Goal: Task Accomplishment & Management: Use online tool/utility

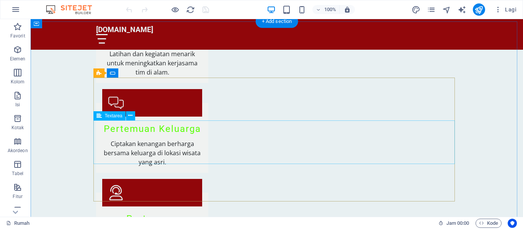
scroll to position [2057, 0]
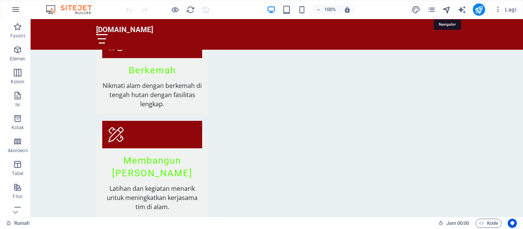
click at [446, 9] on icon "navigator" at bounding box center [446, 9] width 9 height 9
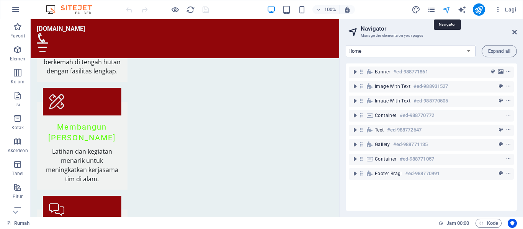
scroll to position [2095, 0]
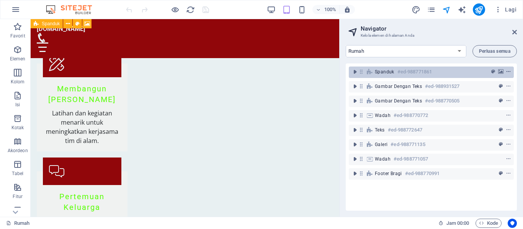
click at [505, 71] on icon "menu konteks" at bounding box center [507, 71] width 5 height 5
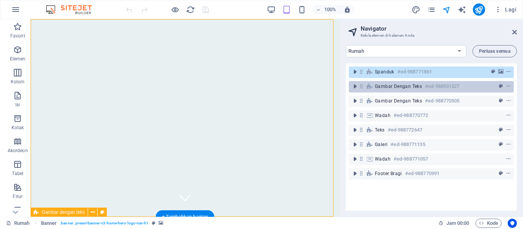
click at [378, 86] on font "Gambar dengan teks" at bounding box center [398, 86] width 47 height 5
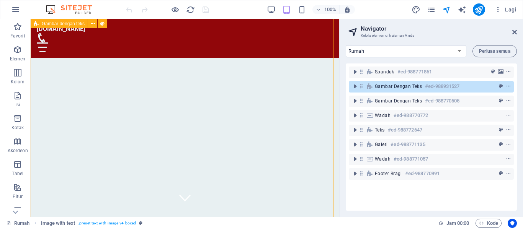
scroll to position [723, 0]
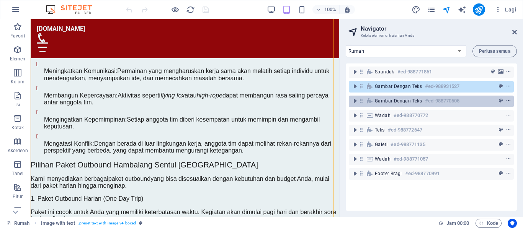
click at [506, 98] on icon "menu konteks" at bounding box center [507, 100] width 5 height 5
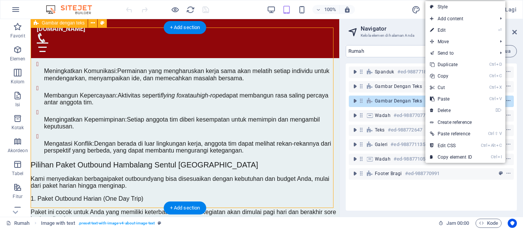
scroll to position [1429, 0]
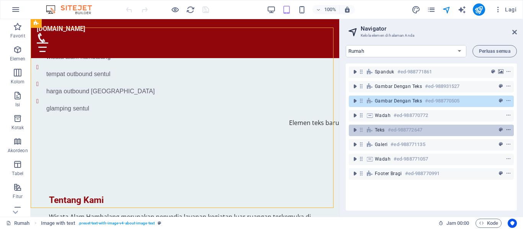
click at [507, 128] on icon "menu konteks" at bounding box center [507, 129] width 5 height 5
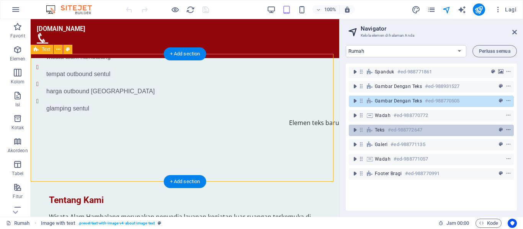
scroll to position [1920, 0]
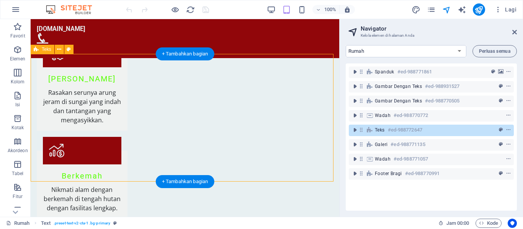
click at [400, 127] on font "#ed-988772647" at bounding box center [405, 130] width 34 height 6
click at [498, 128] on icon "telah ditetapkan sebelumnya" at bounding box center [500, 129] width 4 height 5
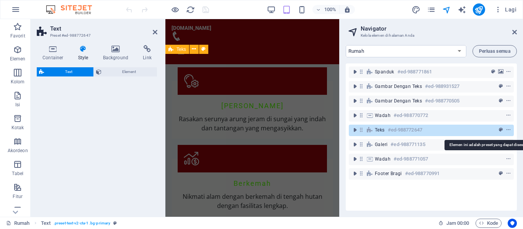
select select "preset-text-v2-cta-1"
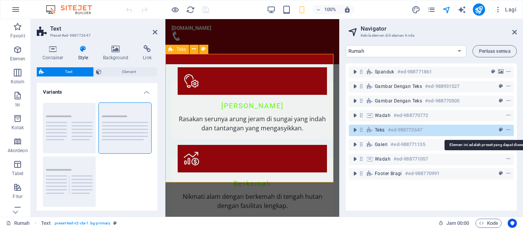
scroll to position [2302, 0]
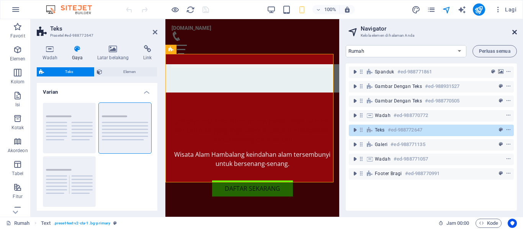
click at [514, 32] on icon at bounding box center [514, 32] width 5 height 6
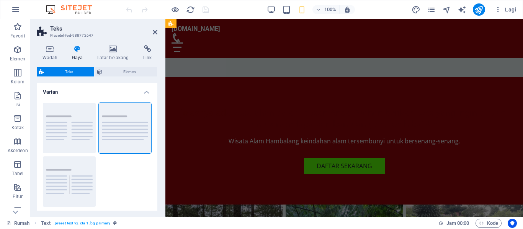
scroll to position [1850, 0]
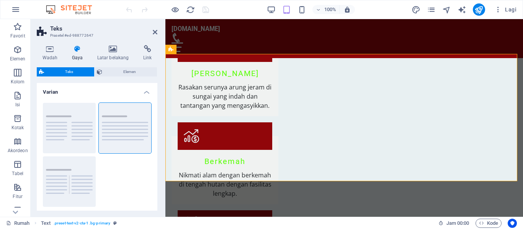
click at [157, 33] on aside "Teks Prasetel #ed-988772647 Wadah Gaya Latar belakang Link Ukuran Tinggi Bawaan…" at bounding box center [98, 118] width 135 height 198
click at [156, 31] on icon at bounding box center [155, 32] width 5 height 6
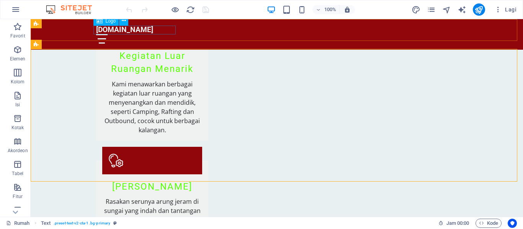
scroll to position [1881, 0]
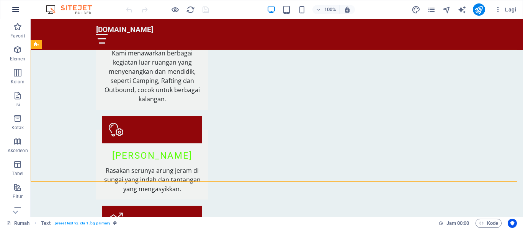
click at [18, 8] on icon "button" at bounding box center [15, 9] width 9 height 9
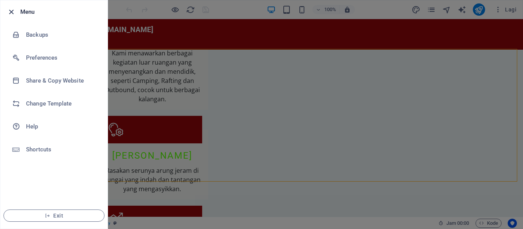
click at [12, 13] on icon "button" at bounding box center [11, 12] width 9 height 9
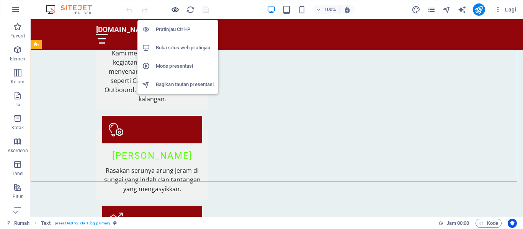
click at [174, 11] on icon "button" at bounding box center [175, 9] width 9 height 9
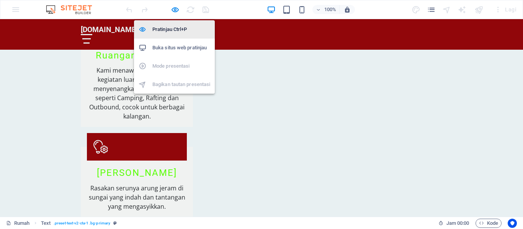
click at [174, 30] on font "Pratinjau Ctrl+P" at bounding box center [169, 29] width 35 height 6
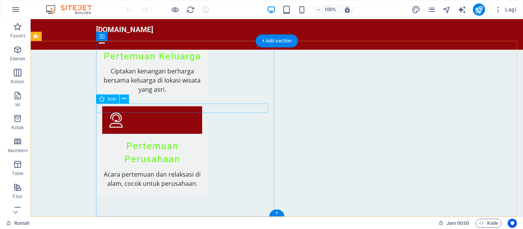
scroll to position [2363, 0]
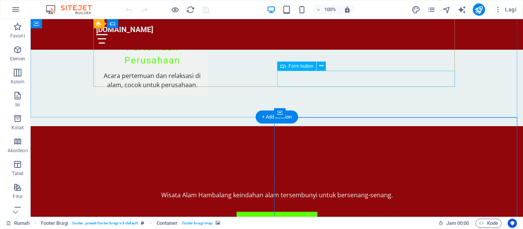
scroll to position [2286, 0]
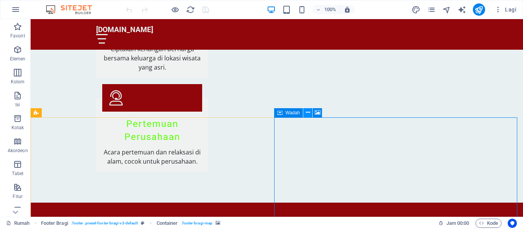
click at [307, 112] on icon at bounding box center [308, 113] width 4 height 8
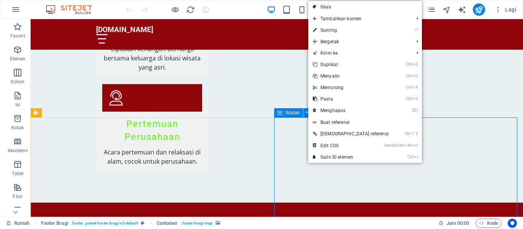
click at [292, 113] on font "Wadah" at bounding box center [292, 112] width 15 height 5
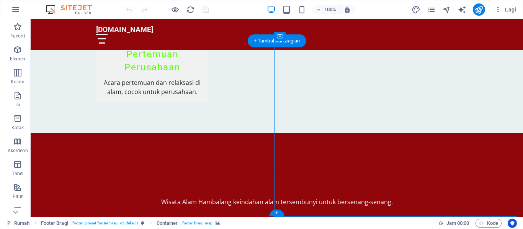
scroll to position [2363, 0]
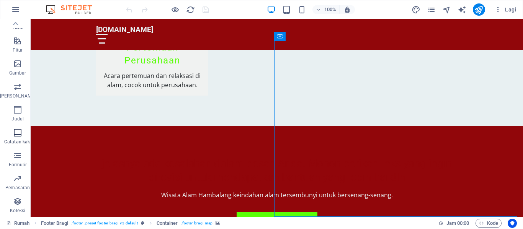
scroll to position [0, 0]
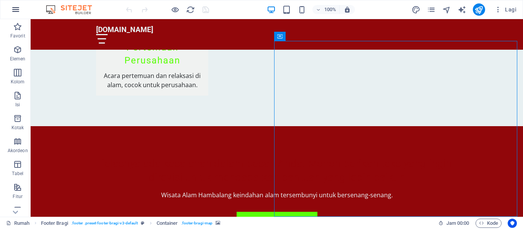
click at [13, 5] on icon "button" at bounding box center [15, 9] width 9 height 9
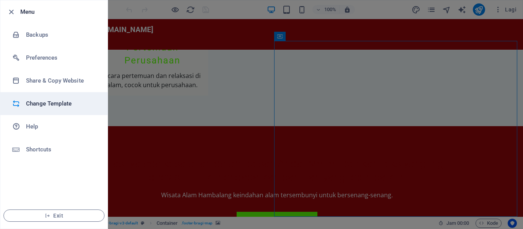
click at [50, 104] on h6 "Change Template" at bounding box center [61, 103] width 71 height 9
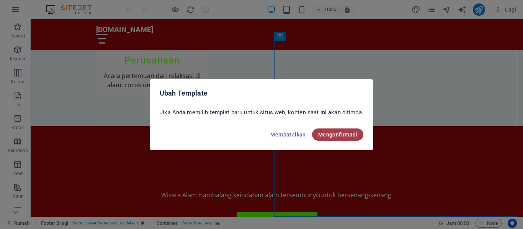
click at [336, 134] on font "Mengonfirmasi" at bounding box center [337, 135] width 39 height 6
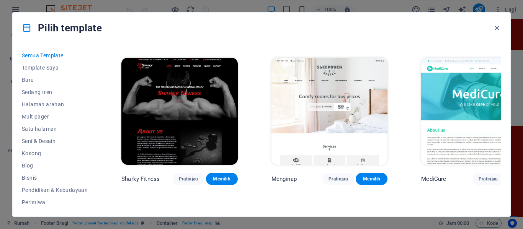
scroll to position [5180, 0]
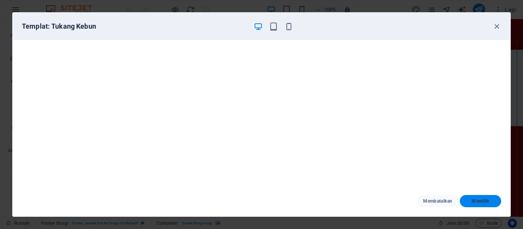
click at [475, 199] on font "Memilih" at bounding box center [479, 201] width 17 height 5
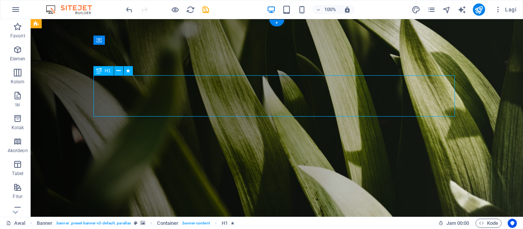
drag, startPoint x: 311, startPoint y: 105, endPoint x: 175, endPoint y: 105, distance: 135.4
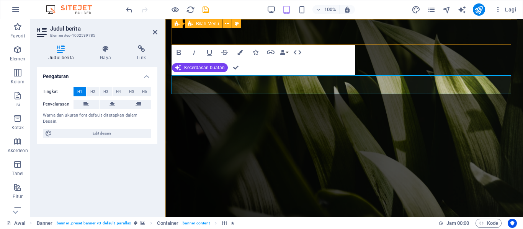
drag, startPoint x: 422, startPoint y: 40, endPoint x: 554, endPoint y: 42, distance: 132.8
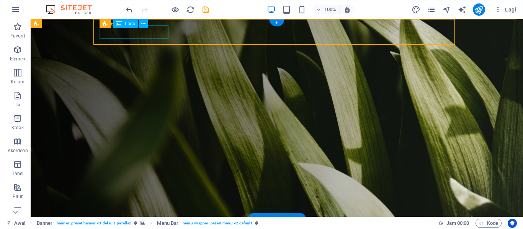
click at [161, 224] on div at bounding box center [279, 230] width 355 height 13
select select "px"
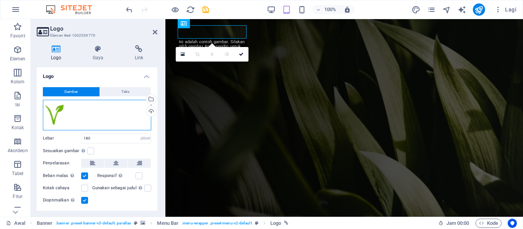
click at [82, 117] on div "Seret file ke sini, klik untuk memilih file atau pilih file dari File atau foto…" at bounding box center [97, 115] width 108 height 31
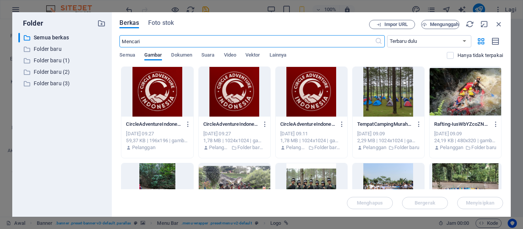
click at [239, 102] on div at bounding box center [235, 92] width 72 height 50
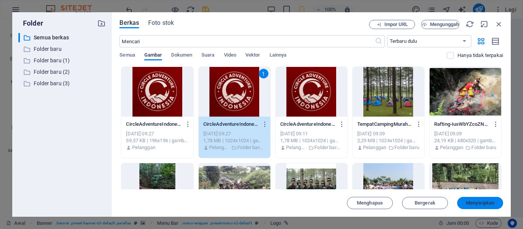
click at [487, 202] on font "Menyisipkan" at bounding box center [480, 203] width 28 height 6
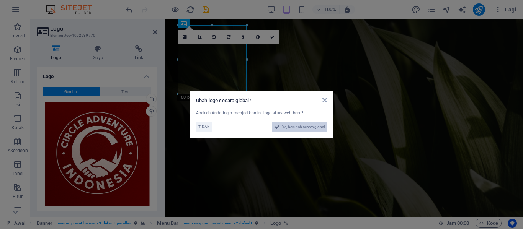
click at [300, 125] on font "Ya, berubah secara global" at bounding box center [303, 127] width 42 height 4
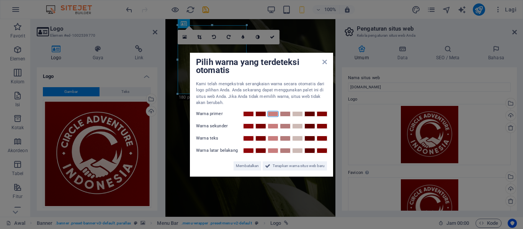
click at [274, 114] on link at bounding box center [272, 114] width 11 height 6
click at [325, 62] on icon at bounding box center [324, 62] width 5 height 6
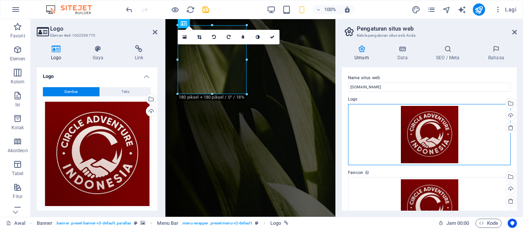
click at [355, 112] on div "Seret file ke sini, klik untuk memilih file atau pilih file dari File atau foto…" at bounding box center [429, 134] width 163 height 61
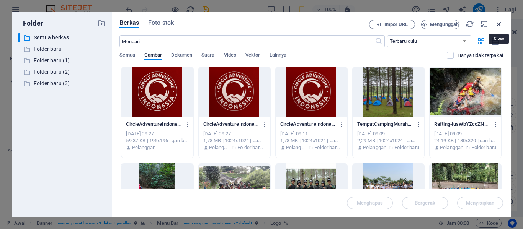
click at [496, 22] on icon "button" at bounding box center [498, 24] width 8 height 8
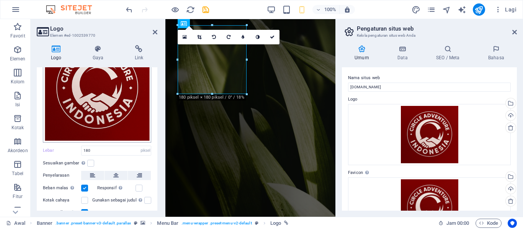
scroll to position [95, 0]
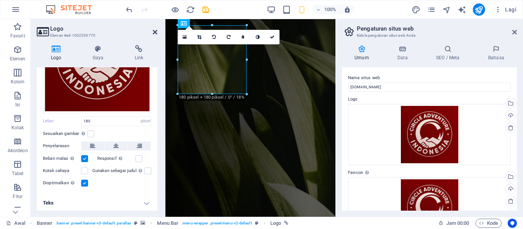
drag, startPoint x: 124, startPoint y: 15, endPoint x: 155, endPoint y: 29, distance: 34.4
click at [155, 29] on icon at bounding box center [155, 32] width 5 height 6
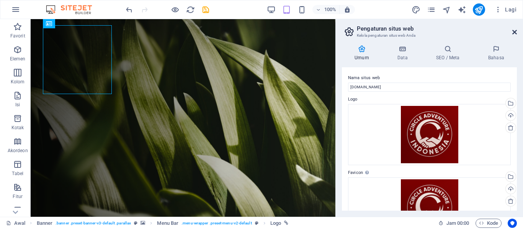
click at [516, 32] on icon at bounding box center [514, 32] width 5 height 6
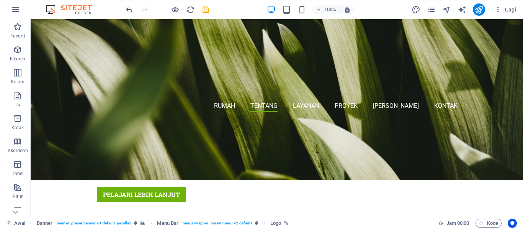
scroll to position [244, 0]
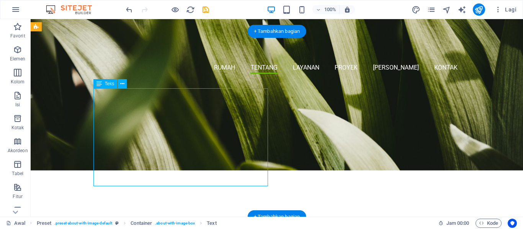
drag, startPoint x: 259, startPoint y: 123, endPoint x: 204, endPoint y: 122, distance: 54.7
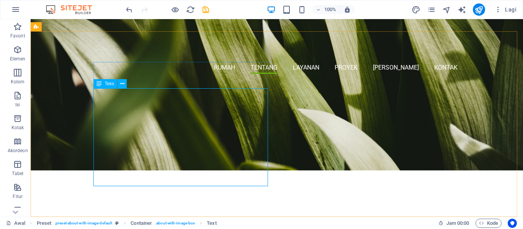
click at [108, 81] on div "Teks" at bounding box center [105, 83] width 24 height 9
click at [112, 86] on font "Teks" at bounding box center [110, 83] width 10 height 5
click at [124, 86] on button at bounding box center [121, 83] width 9 height 9
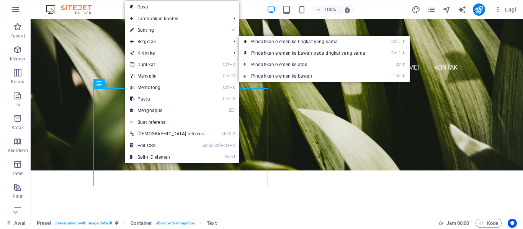
drag, startPoint x: 148, startPoint y: 31, endPoint x: 155, endPoint y: 38, distance: 9.8
click at [148, 31] on font "Sunting" at bounding box center [145, 30] width 16 height 5
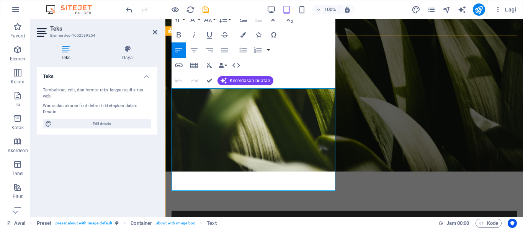
drag, startPoint x: 220, startPoint y: 127, endPoint x: 166, endPoint y: 91, distance: 65.6
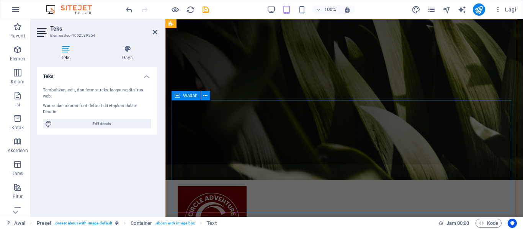
scroll to position [0, 0]
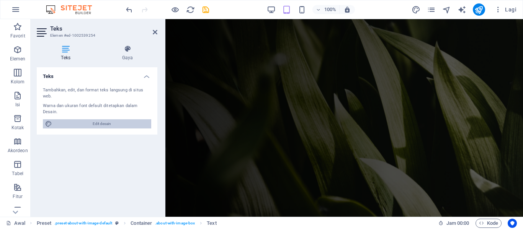
click at [108, 122] on font "Edit desain" at bounding box center [102, 124] width 18 height 4
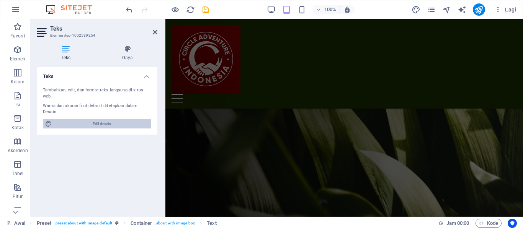
select select "px"
select select "300"
select select "px"
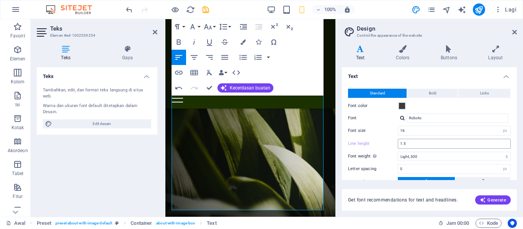
scroll to position [476, 0]
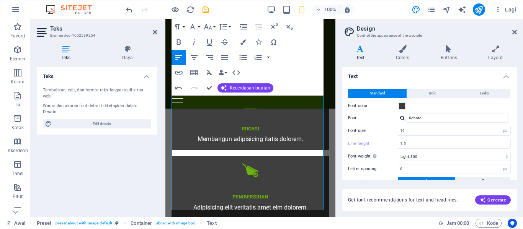
click at [511, 32] on h2 "Design" at bounding box center [437, 28] width 160 height 7
click at [515, 33] on icon at bounding box center [514, 32] width 5 height 6
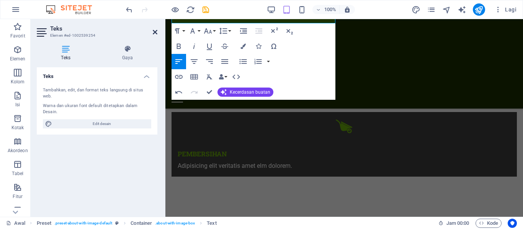
click at [157, 30] on icon at bounding box center [155, 32] width 5 height 6
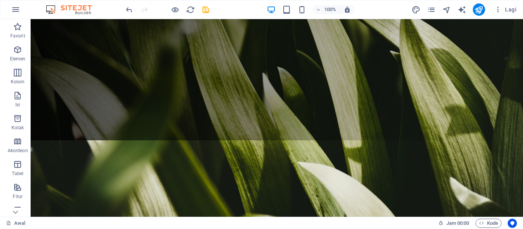
scroll to position [92, 0]
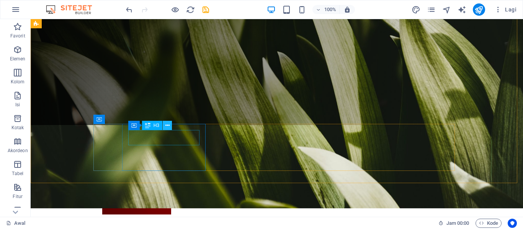
click at [169, 124] on button at bounding box center [167, 125] width 9 height 9
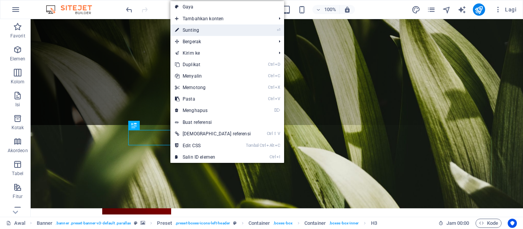
click at [192, 30] on font "Sunting" at bounding box center [190, 30] width 16 height 5
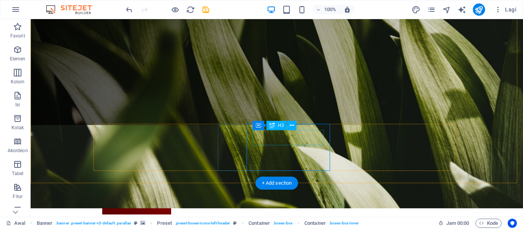
click at [292, 124] on icon at bounding box center [292, 126] width 4 height 8
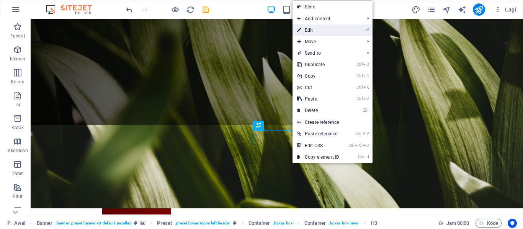
drag, startPoint x: 314, startPoint y: 26, endPoint x: 156, endPoint y: 90, distance: 169.9
click at [314, 26] on link "⏎ Edit" at bounding box center [317, 29] width 51 height 11
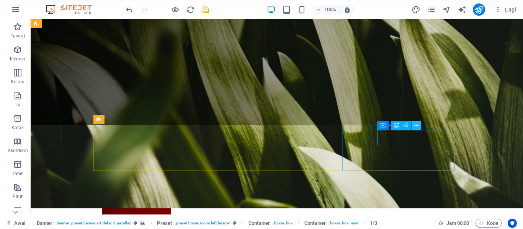
click at [417, 126] on icon at bounding box center [416, 126] width 4 height 8
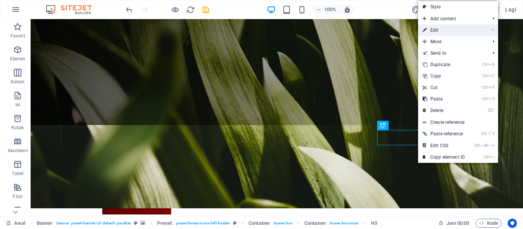
drag, startPoint x: 299, startPoint y: 78, endPoint x: 438, endPoint y: 30, distance: 147.2
click at [438, 30] on link "⏎ Edit" at bounding box center [443, 29] width 51 height 11
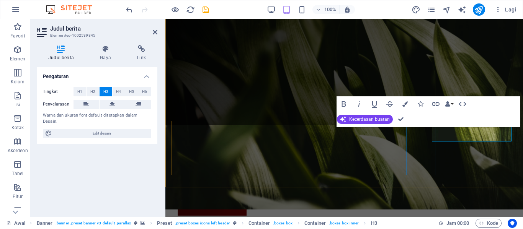
scroll to position [0, 0]
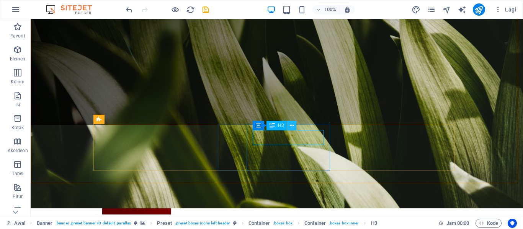
click at [293, 125] on icon at bounding box center [292, 126] width 4 height 8
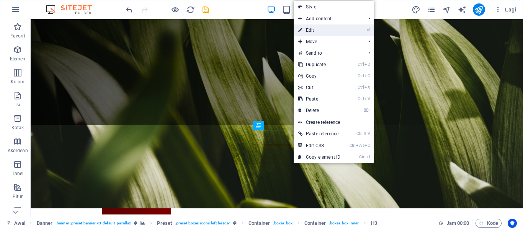
drag, startPoint x: 140, startPoint y: 101, endPoint x: 325, endPoint y: 30, distance: 198.2
click at [325, 30] on link "⏎ Edit" at bounding box center [318, 29] width 51 height 11
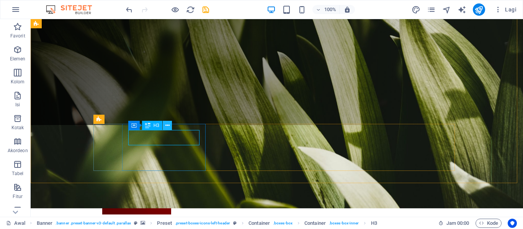
click at [170, 126] on button at bounding box center [167, 125] width 9 height 9
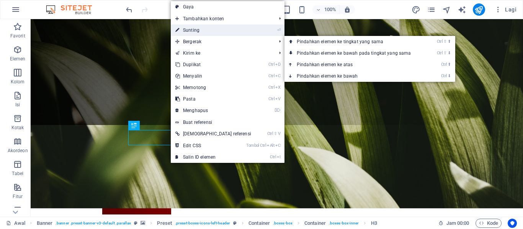
drag, startPoint x: 200, startPoint y: 33, endPoint x: 41, endPoint y: 42, distance: 159.8
click at [200, 33] on link "⏎ Sunting" at bounding box center [213, 29] width 85 height 11
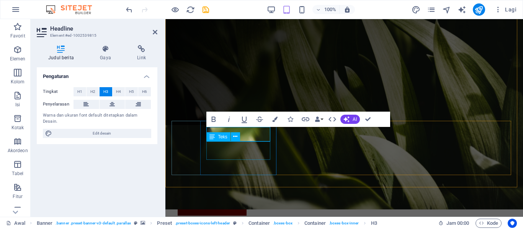
click at [241, 134] on div "Teks" at bounding box center [225, 137] width 39 height 10
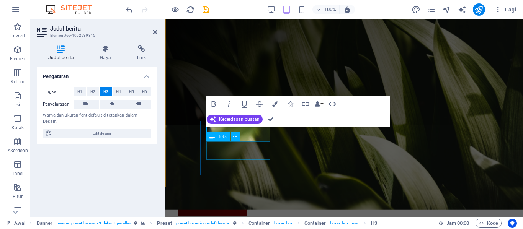
click at [244, 134] on div "Teks" at bounding box center [225, 137] width 39 height 10
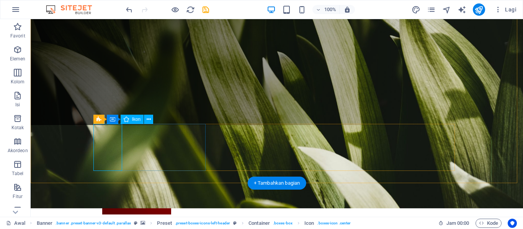
click at [135, 119] on font "Ikon" at bounding box center [136, 119] width 9 height 5
click at [149, 119] on icon at bounding box center [149, 120] width 4 height 8
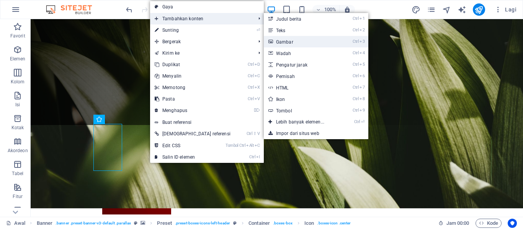
click at [264, 42] on link "Ctrl 3 Gambar" at bounding box center [302, 41] width 76 height 11
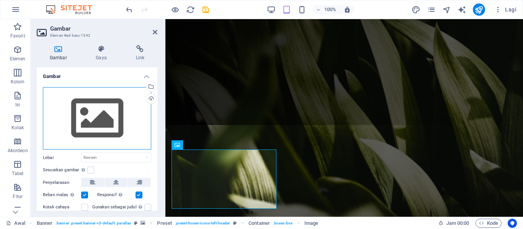
click at [99, 136] on div "Seret file ke sini, klik untuk memilih file atau pilih file dari File atau foto…" at bounding box center [97, 118] width 108 height 63
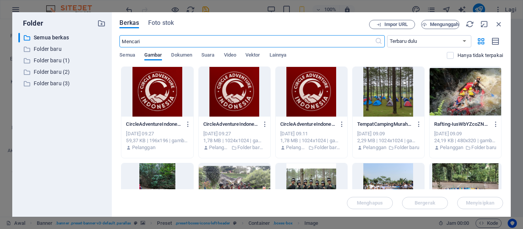
click at [393, 108] on div at bounding box center [388, 92] width 72 height 50
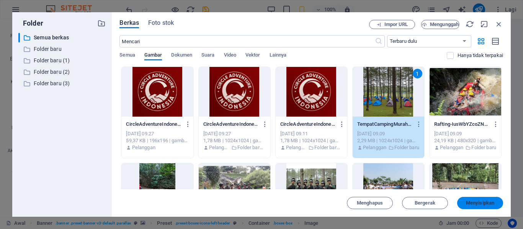
click at [484, 203] on font "Menyisipkan" at bounding box center [480, 203] width 28 height 6
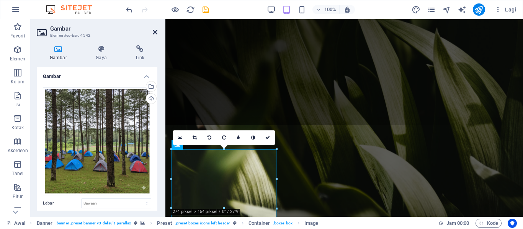
click at [156, 30] on icon at bounding box center [155, 32] width 5 height 6
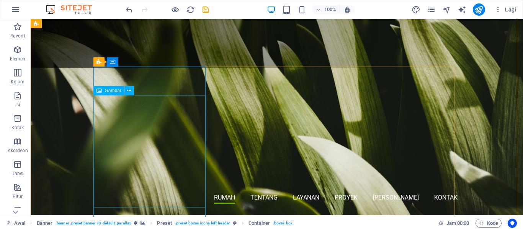
scroll to position [130, 0]
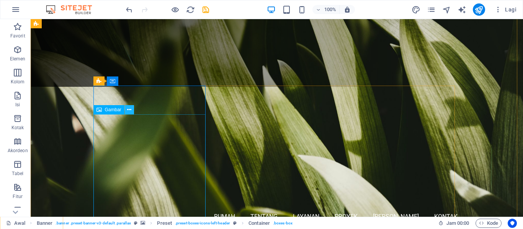
click at [131, 110] on icon at bounding box center [129, 110] width 4 height 8
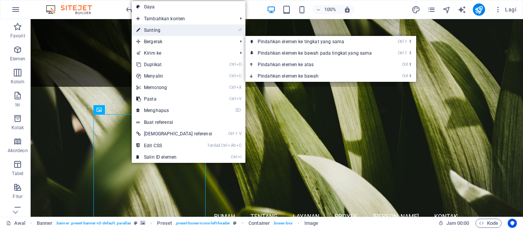
click at [162, 31] on link "⏎ Sunting" at bounding box center [174, 29] width 85 height 11
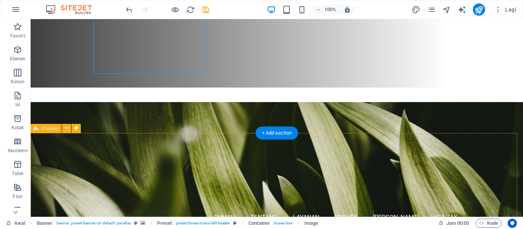
scroll to position [283, 0]
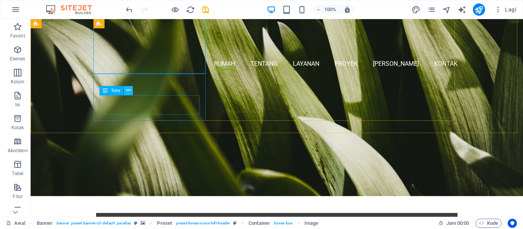
click at [130, 90] on icon at bounding box center [128, 90] width 4 height 8
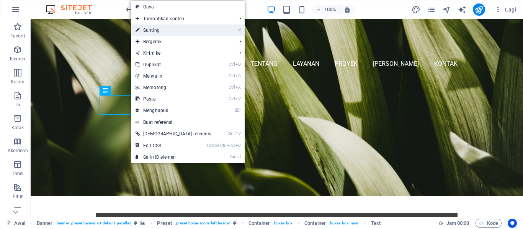
click at [158, 32] on font "Sunting" at bounding box center [151, 30] width 16 height 5
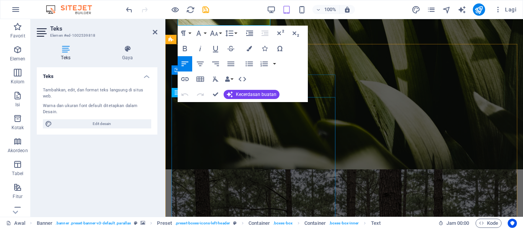
scroll to position [360, 0]
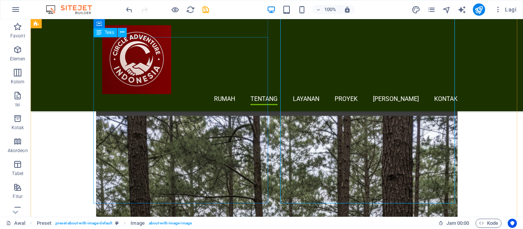
scroll to position [436, 0]
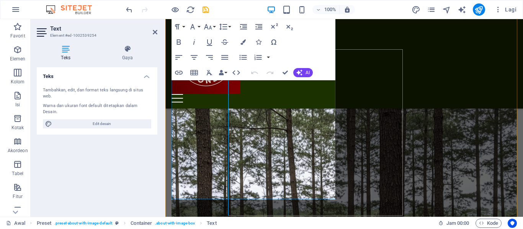
scroll to position [424, 0]
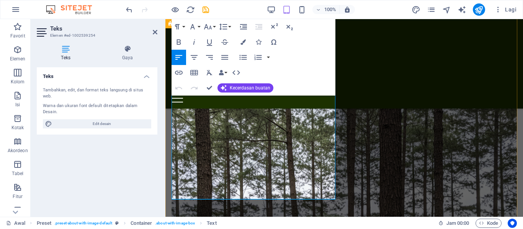
drag, startPoint x: 318, startPoint y: 194, endPoint x: 172, endPoint y: 153, distance: 151.7
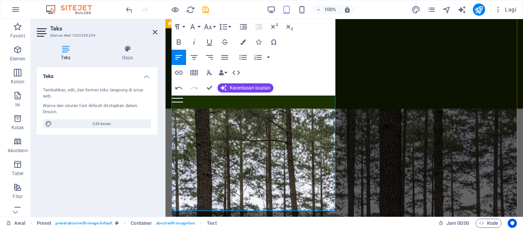
scroll to position [462, 0]
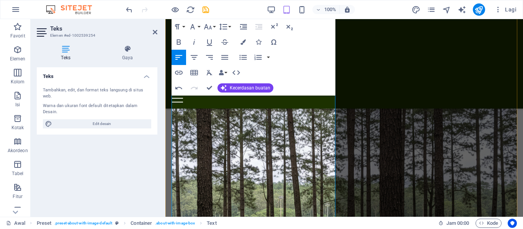
scroll to position [386, 0]
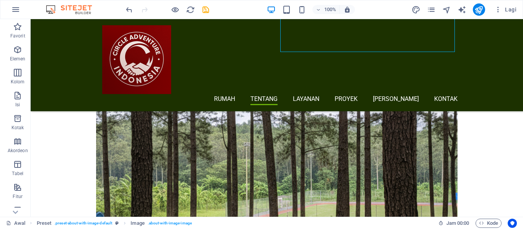
scroll to position [597, 0]
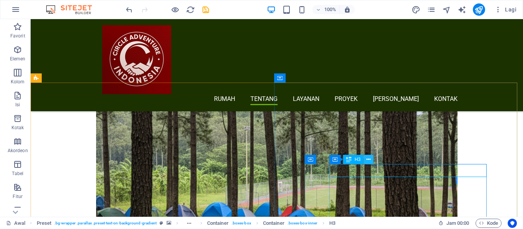
click at [368, 157] on icon at bounding box center [368, 160] width 4 height 8
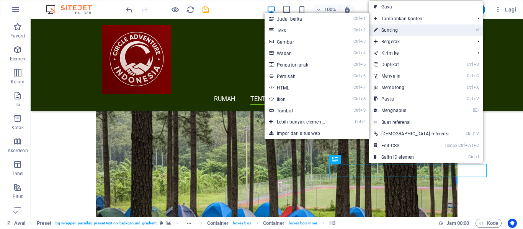
drag, startPoint x: 261, startPoint y: 164, endPoint x: 403, endPoint y: 27, distance: 197.5
click at [403, 27] on link "⏎ Sunting" at bounding box center [411, 29] width 85 height 11
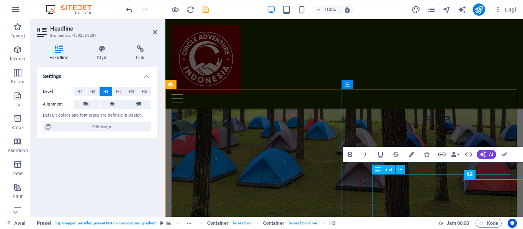
scroll to position [582, 0]
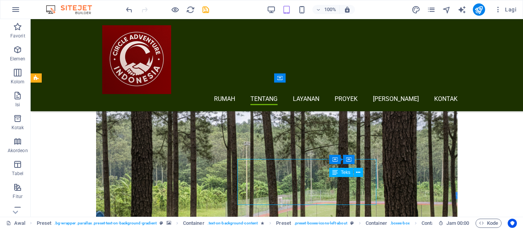
scroll to position [597, 0]
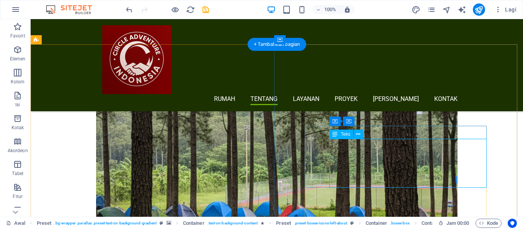
scroll to position [635, 0]
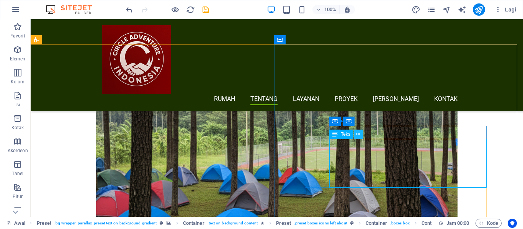
click at [358, 133] on icon at bounding box center [358, 134] width 4 height 8
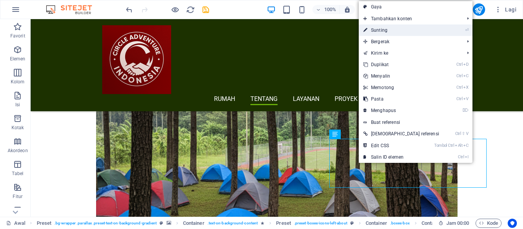
click at [384, 31] on font "Sunting" at bounding box center [379, 30] width 16 height 5
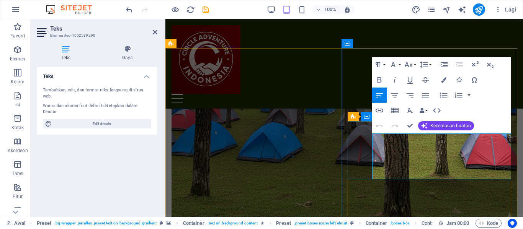
drag, startPoint x: 508, startPoint y: 173, endPoint x: 394, endPoint y: 150, distance: 115.5
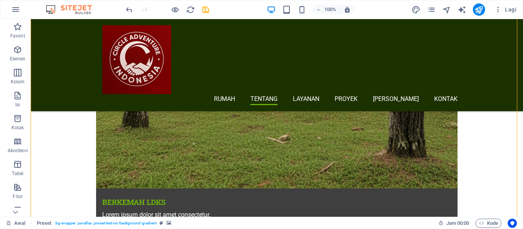
scroll to position [859, 0]
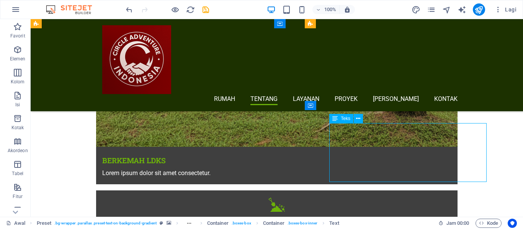
drag, startPoint x: 355, startPoint y: 173, endPoint x: 338, endPoint y: 176, distance: 16.6
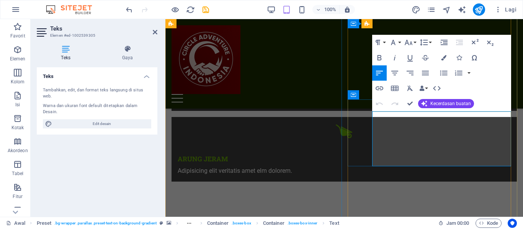
drag, startPoint x: 473, startPoint y: 162, endPoint x: 376, endPoint y: 115, distance: 108.3
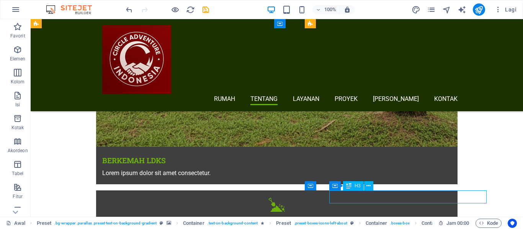
click at [372, 186] on button at bounding box center [368, 185] width 9 height 9
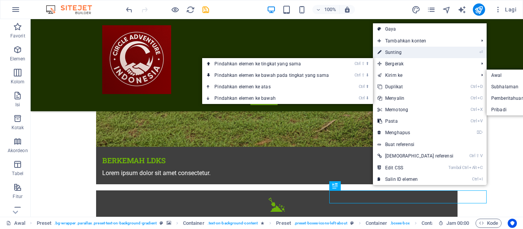
click at [396, 53] on font "Sunting" at bounding box center [393, 52] width 16 height 5
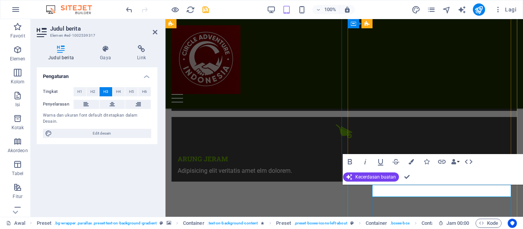
click at [382, 176] on font "Kecerdasan buatan" at bounding box center [375, 176] width 41 height 5
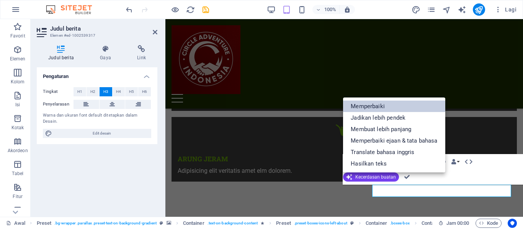
click at [380, 108] on font "Memperbaiki" at bounding box center [367, 106] width 34 height 7
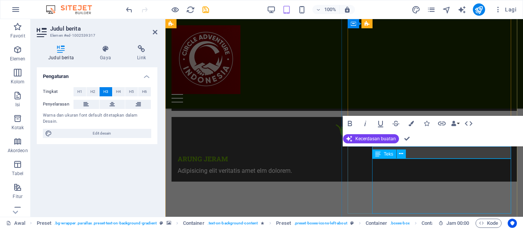
scroll to position [897, 0]
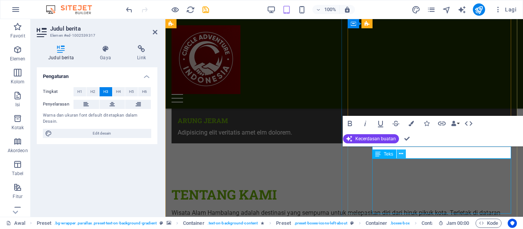
click at [402, 156] on icon at bounding box center [401, 154] width 4 height 8
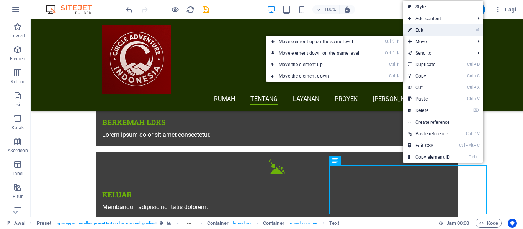
click at [430, 32] on link "⏎ Edit" at bounding box center [428, 29] width 51 height 11
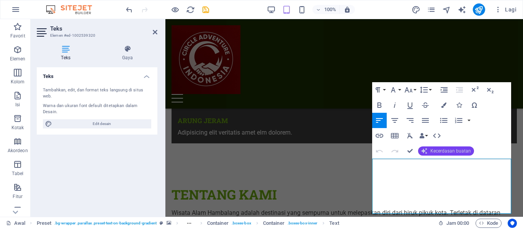
click at [445, 152] on font "Kecerdasan buatan" at bounding box center [450, 150] width 41 height 5
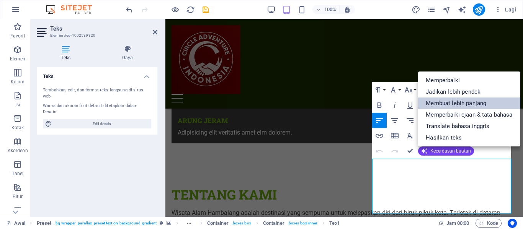
click at [454, 101] on font "Membuat lebih panjang" at bounding box center [455, 103] width 60 height 7
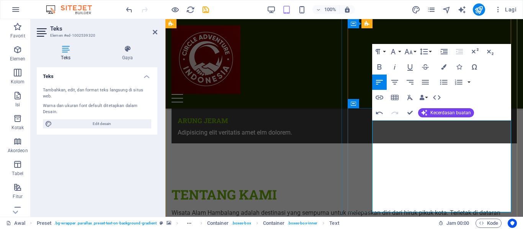
scroll to position [935, 0]
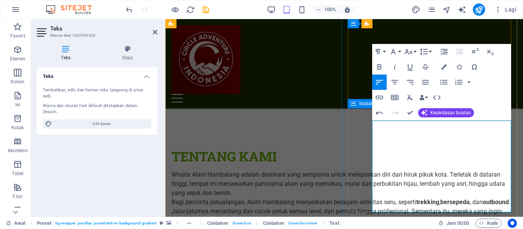
drag, startPoint x: 440, startPoint y: 204, endPoint x: 368, endPoint y: 122, distance: 108.7
copy font "Lorem ipsum dolor sit amet, consectetur adipisicing elit. Morbi sodales, odio e…"
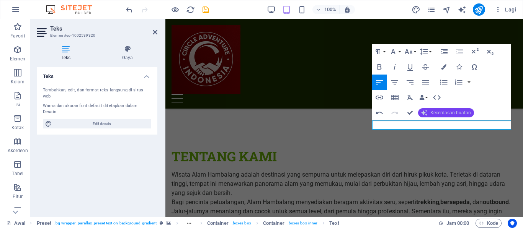
click at [448, 113] on font "Kecerdasan buatan" at bounding box center [450, 112] width 41 height 5
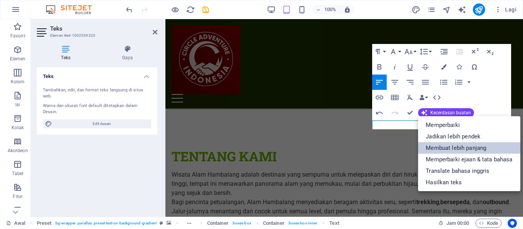
click at [457, 145] on font "Membuat lebih panjang" at bounding box center [455, 148] width 60 height 7
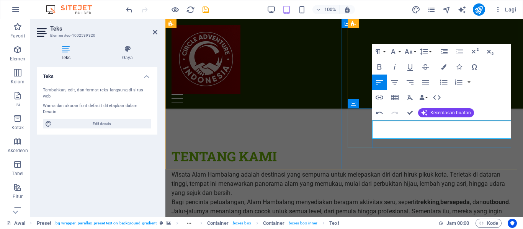
drag, startPoint x: 501, startPoint y: 135, endPoint x: 367, endPoint y: 125, distance: 134.3
click at [464, 108] on button "Kecerdasan buatan" at bounding box center [446, 112] width 56 height 9
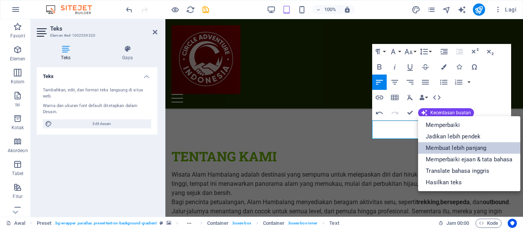
click at [472, 145] on font "Membuat lebih panjang" at bounding box center [455, 148] width 60 height 7
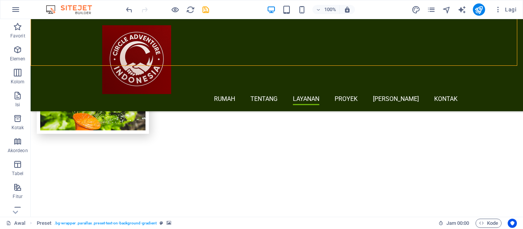
scroll to position [1272, 0]
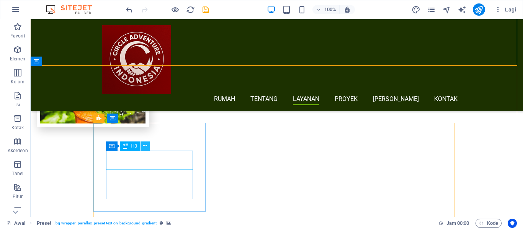
click at [145, 146] on icon at bounding box center [145, 146] width 4 height 8
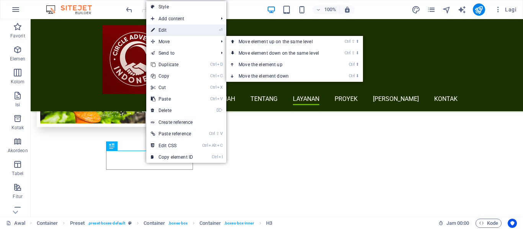
drag, startPoint x: 173, startPoint y: 31, endPoint x: 39, endPoint y: 98, distance: 149.9
click at [174, 31] on link "⏎ Edit" at bounding box center [171, 29] width 51 height 11
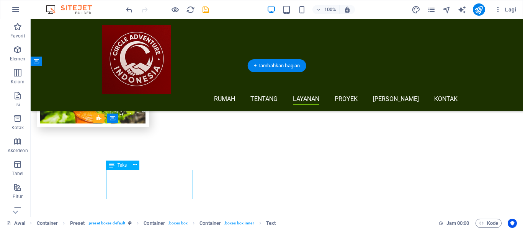
drag, startPoint x: 186, startPoint y: 192, endPoint x: 147, endPoint y: 191, distance: 38.3
click at [137, 164] on button at bounding box center [134, 165] width 9 height 9
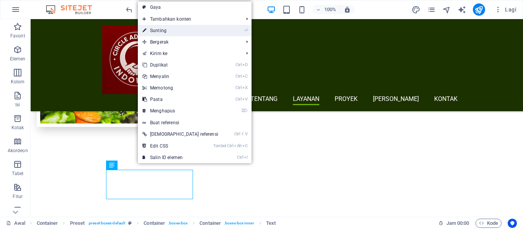
click at [169, 27] on link "⏎ Sunting" at bounding box center [180, 30] width 85 height 11
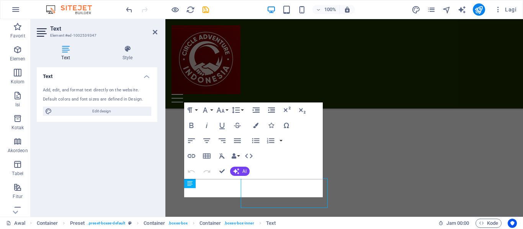
scroll to position [1263, 0]
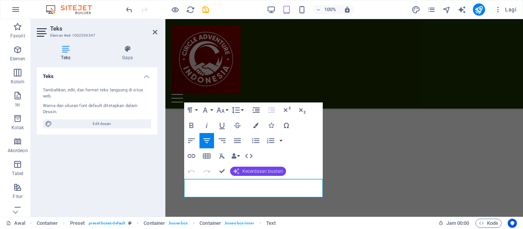
click at [255, 174] on font "Kecerdasan buatan" at bounding box center [262, 171] width 41 height 5
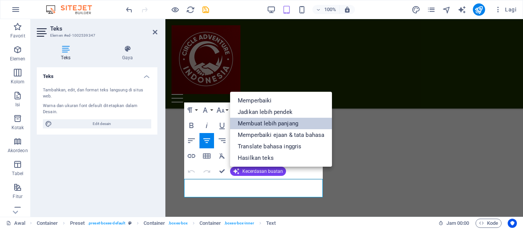
click at [275, 122] on font "Membuat lebih panjang" at bounding box center [268, 123] width 60 height 7
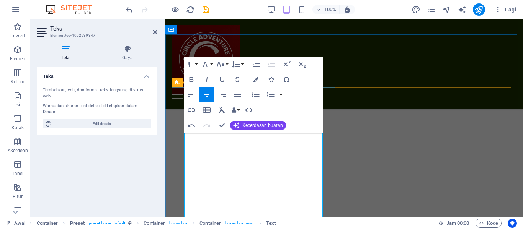
scroll to position [1309, 0]
drag, startPoint x: 197, startPoint y: 184, endPoint x: 229, endPoint y: 149, distance: 47.9
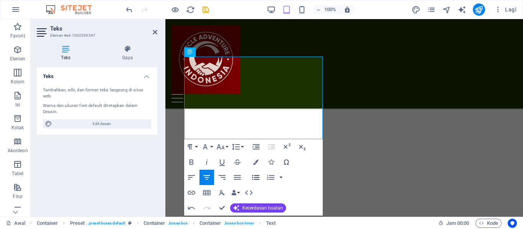
scroll to position [1386, 0]
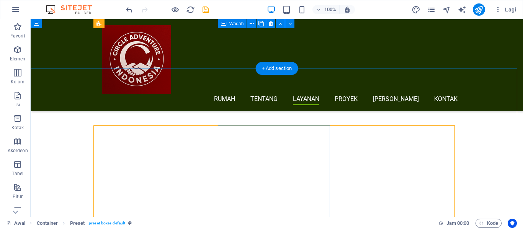
scroll to position [1269, 0]
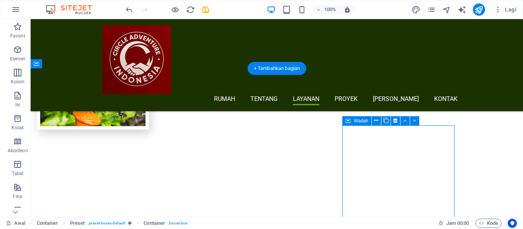
scroll to position [1308, 0]
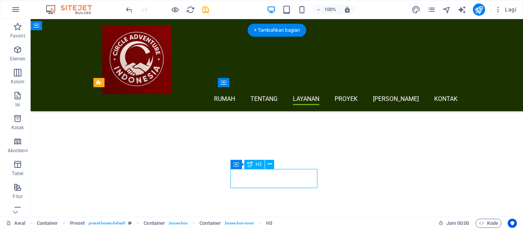
click at [271, 163] on icon at bounding box center [269, 164] width 4 height 8
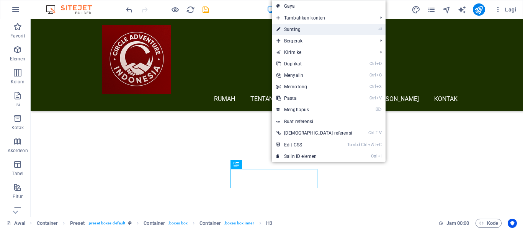
click at [301, 30] on link "⏎ Sunting" at bounding box center [314, 29] width 85 height 11
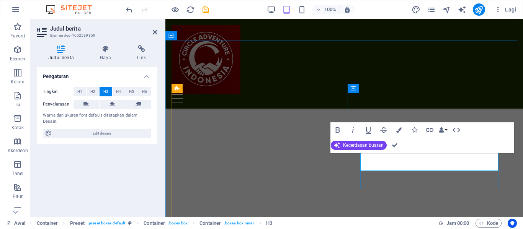
scroll to position [1303, 0]
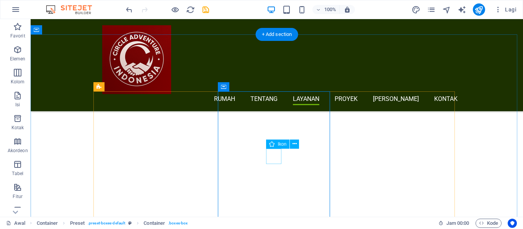
click at [295, 145] on icon at bounding box center [294, 144] width 4 height 8
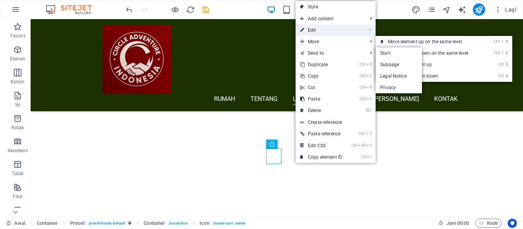
click at [316, 28] on link "⏎ Edit" at bounding box center [320, 29] width 51 height 11
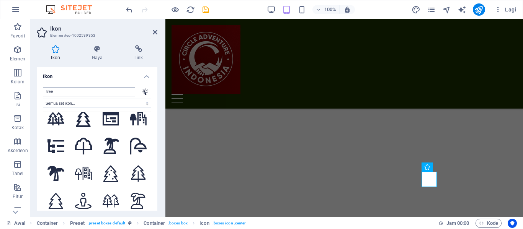
scroll to position [1265, 0]
click at [145, 105] on select "Semua set ikon... Ikon Font Ionikon Merek FontAwesome FontAwesome Duotone FontA…" at bounding box center [97, 103] width 108 height 9
click at [147, 75] on h4 "Ikon" at bounding box center [97, 74] width 121 height 14
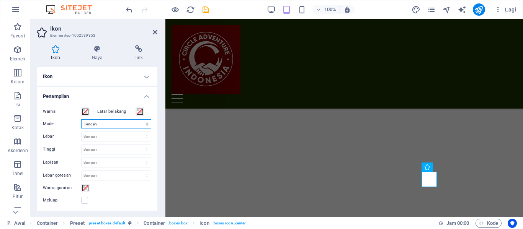
click at [145, 124] on select "Skala Kiri Tengah Benar" at bounding box center [116, 123] width 70 height 9
select select "none"
click at [81, 119] on select "Skala Kiri Tengah Benar" at bounding box center [116, 123] width 70 height 9
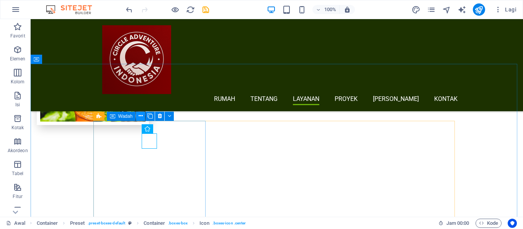
click at [140, 116] on icon at bounding box center [140, 116] width 4 height 8
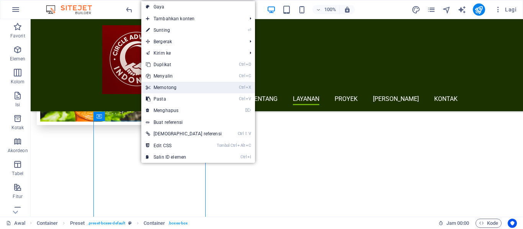
click at [176, 86] on font "Memotong" at bounding box center [164, 87] width 23 height 5
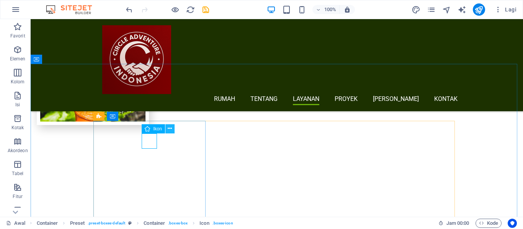
click at [170, 130] on icon at bounding box center [170, 129] width 4 height 8
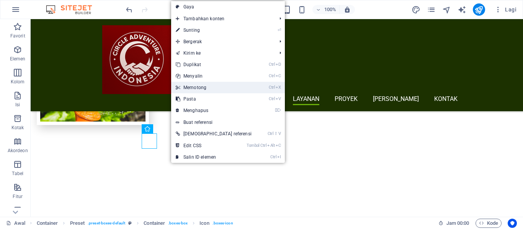
drag, startPoint x: 207, startPoint y: 85, endPoint x: 176, endPoint y: 66, distance: 36.4
click at [207, 85] on link "Ctrl X Memotong" at bounding box center [213, 87] width 85 height 11
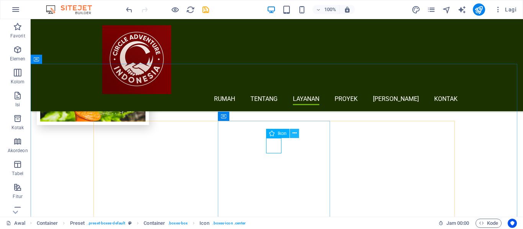
click at [295, 135] on icon at bounding box center [294, 133] width 4 height 8
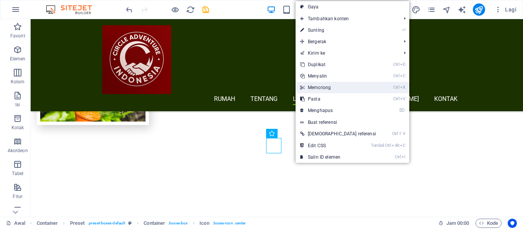
click at [325, 84] on link "Ctrl X Memotong" at bounding box center [337, 87] width 85 height 11
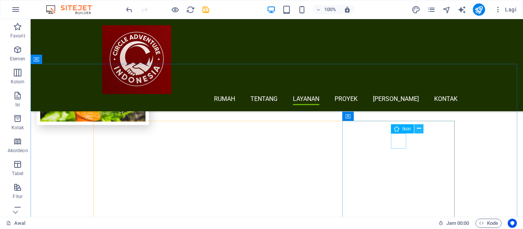
click at [419, 129] on icon at bounding box center [419, 129] width 4 height 8
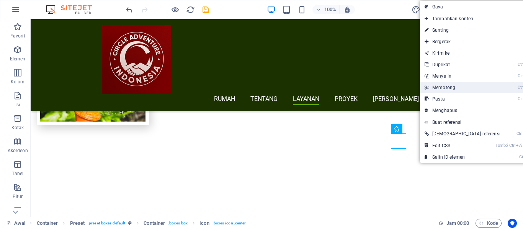
click at [441, 90] on font "Memotong" at bounding box center [443, 87] width 23 height 5
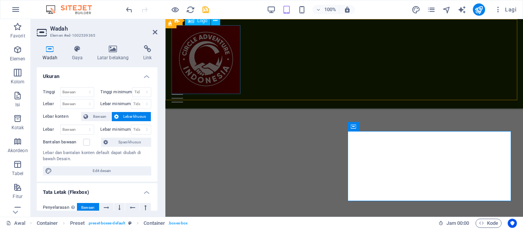
drag, startPoint x: 183, startPoint y: 72, endPoint x: 319, endPoint y: 72, distance: 135.8
click at [319, 72] on div "Menu Rumah Tentang Layanan Proyek Tim Kontak" at bounding box center [343, 64] width 357 height 90
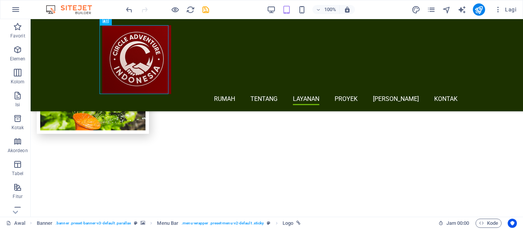
scroll to position [1274, 0]
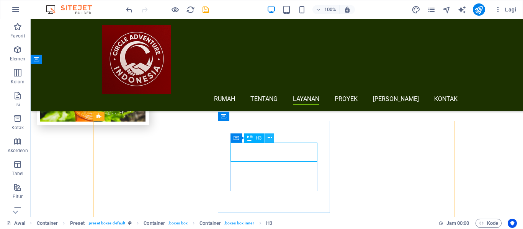
click at [269, 135] on icon at bounding box center [269, 138] width 4 height 8
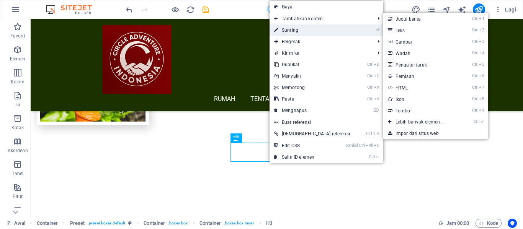
click at [295, 28] on font "Sunting" at bounding box center [290, 30] width 16 height 5
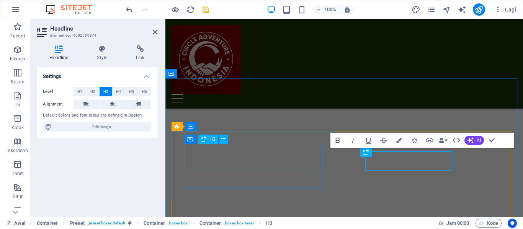
scroll to position [1265, 0]
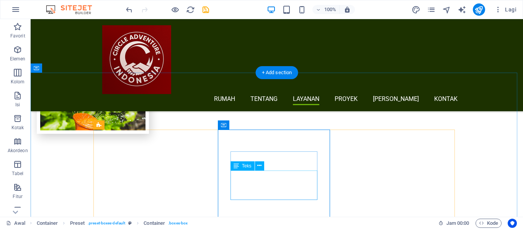
click at [261, 162] on icon at bounding box center [259, 166] width 4 height 8
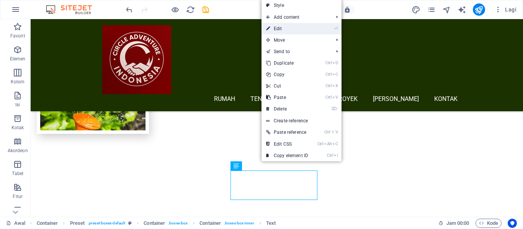
click at [296, 27] on link "⏎ Edit" at bounding box center [286, 28] width 51 height 11
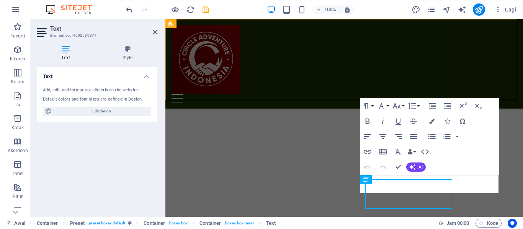
scroll to position [1256, 0]
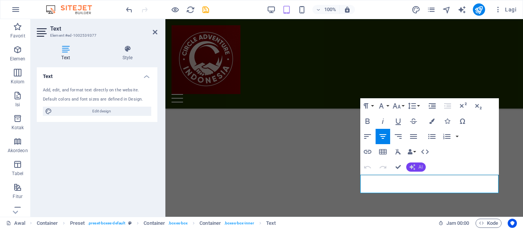
click at [419, 169] on span "AI" at bounding box center [420, 167] width 4 height 5
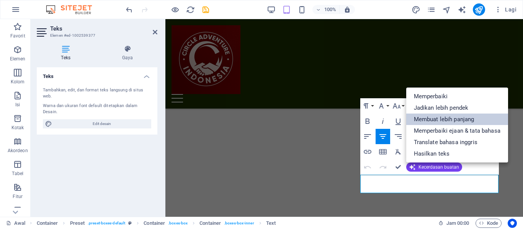
click at [470, 120] on font "Membuat lebih panjang" at bounding box center [444, 119] width 60 height 7
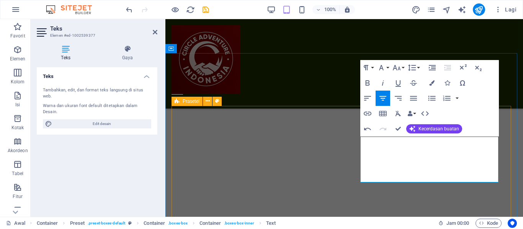
scroll to position [1290, 0]
drag, startPoint x: 457, startPoint y: 180, endPoint x: 367, endPoint y: 141, distance: 97.7
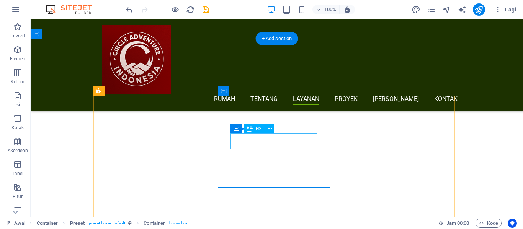
click at [272, 130] on button at bounding box center [269, 128] width 9 height 9
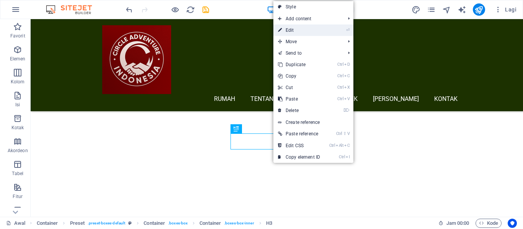
drag, startPoint x: 303, startPoint y: 29, endPoint x: 176, endPoint y: 127, distance: 160.6
click at [303, 29] on link "⏎ Edit" at bounding box center [298, 29] width 51 height 11
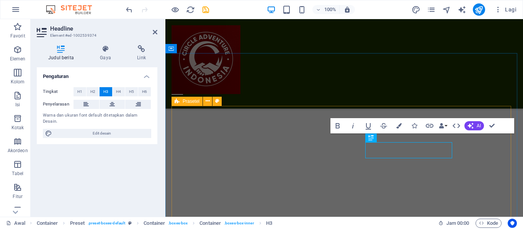
scroll to position [1290, 0]
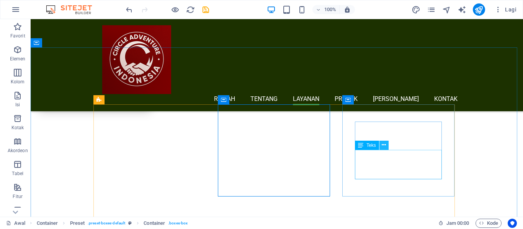
click at [385, 145] on icon at bounding box center [383, 145] width 4 height 8
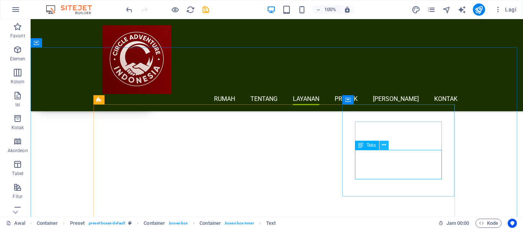
click at [383, 145] on icon at bounding box center [383, 145] width 4 height 8
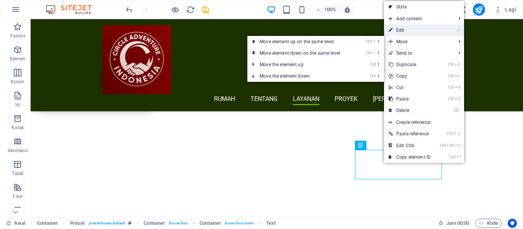
drag, startPoint x: 403, startPoint y: 29, endPoint x: 251, endPoint y: 62, distance: 156.2
click at [403, 29] on link "⏎ Edit" at bounding box center [409, 29] width 51 height 11
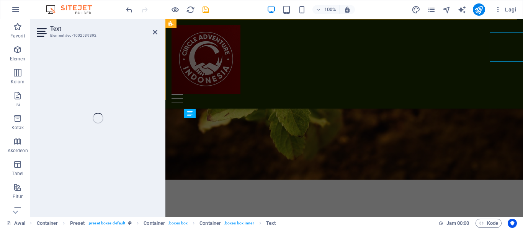
scroll to position [1408, 0]
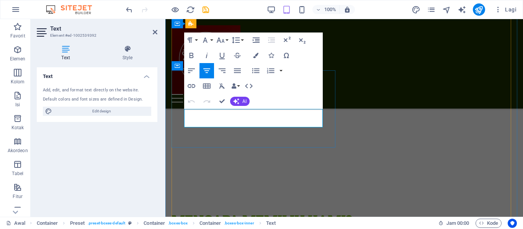
drag, startPoint x: 315, startPoint y: 122, endPoint x: 191, endPoint y: 112, distance: 124.0
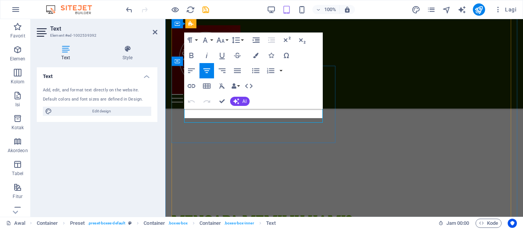
scroll to position [1413, 0]
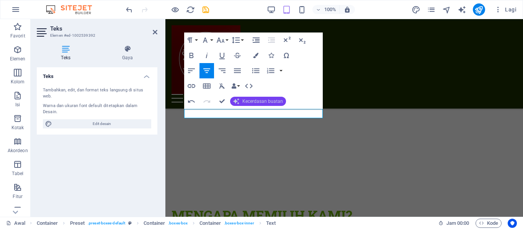
click at [262, 104] on button "Kecerdasan buatan" at bounding box center [258, 101] width 56 height 9
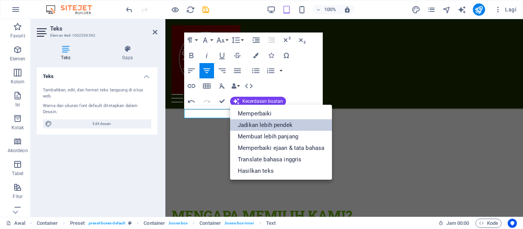
click at [285, 126] on font "Jadikan lebih pendek" at bounding box center [265, 125] width 55 height 7
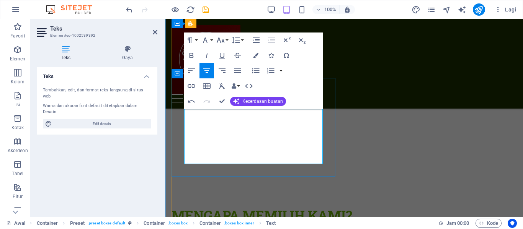
scroll to position [1401, 0]
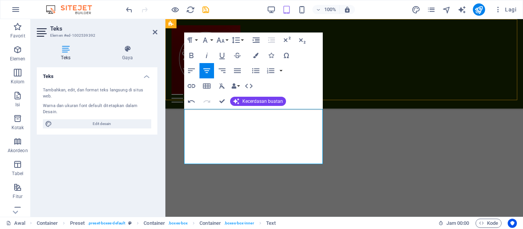
click at [417, 85] on div "Menu Rumah Tentang Layanan Proyek Tim Kontak" at bounding box center [343, 64] width 357 height 90
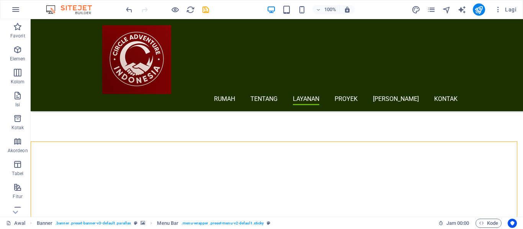
scroll to position [1302, 0]
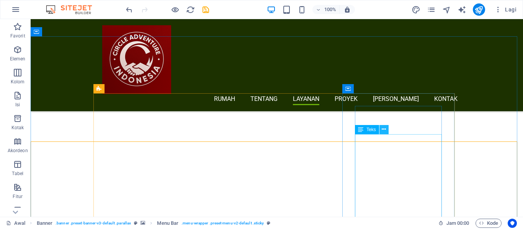
click at [386, 127] on button at bounding box center [383, 129] width 9 height 9
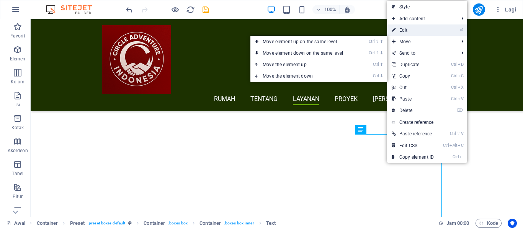
click at [406, 31] on link "⏎ Edit" at bounding box center [412, 29] width 51 height 11
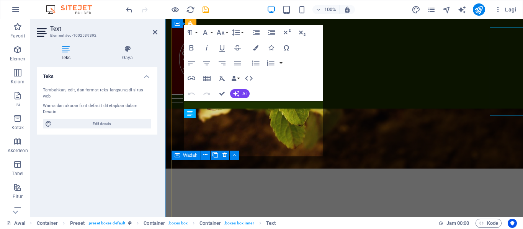
scroll to position [1408, 0]
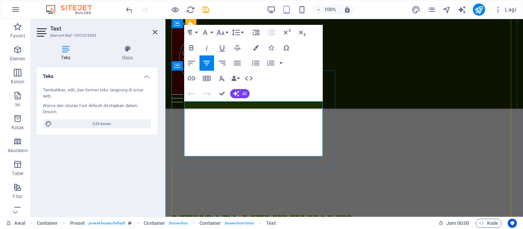
drag, startPoint x: 185, startPoint y: 106, endPoint x: 292, endPoint y: 151, distance: 115.7
copy p "Painbaal di Sentul adalah sebuah lokasi menarik yang menawarkan pengalaman unik…"
click at [361, 68] on div "Menu Rumah Tentang Layanan Proyek Tim Kontak" at bounding box center [343, 64] width 357 height 90
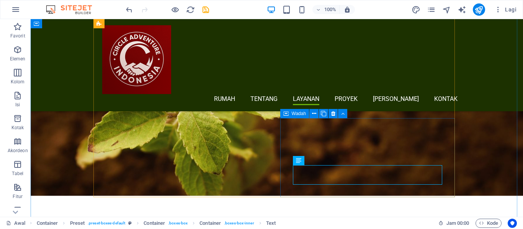
scroll to position [1393, 0]
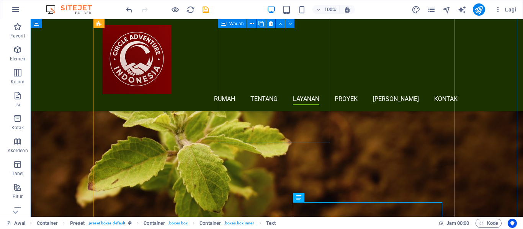
drag, startPoint x: 288, startPoint y: 120, endPoint x: 294, endPoint y: 119, distance: 5.9
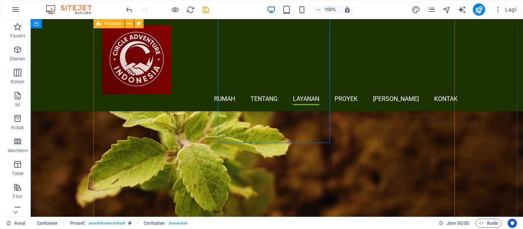
scroll to position [1317, 0]
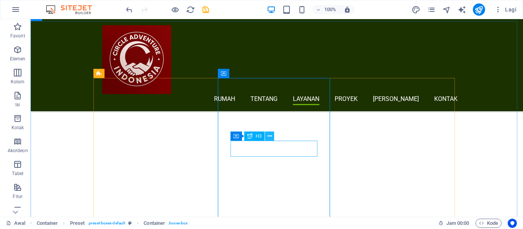
click at [270, 135] on icon at bounding box center [269, 136] width 4 height 8
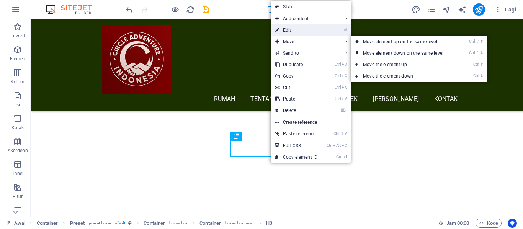
click at [299, 29] on link "⏎ Edit" at bounding box center [295, 29] width 51 height 11
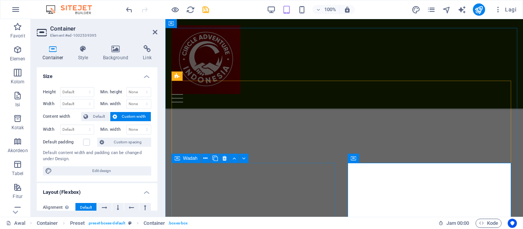
scroll to position [1390, 0]
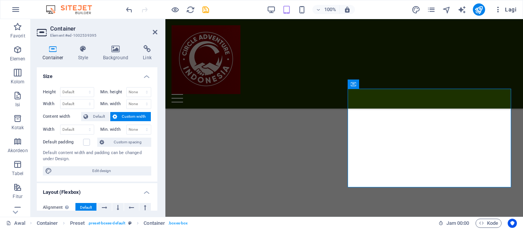
click at [512, 10] on font "Lagi" at bounding box center [510, 10] width 11 height 6
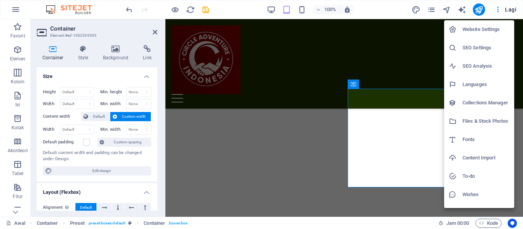
click at [489, 49] on h6 "SEO Settings" at bounding box center [485, 47] width 47 height 9
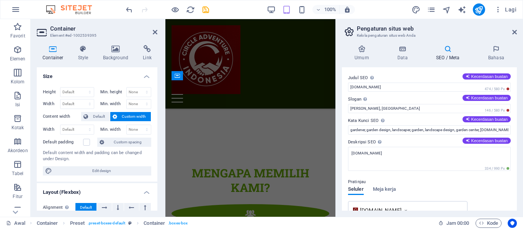
scroll to position [1860, 0]
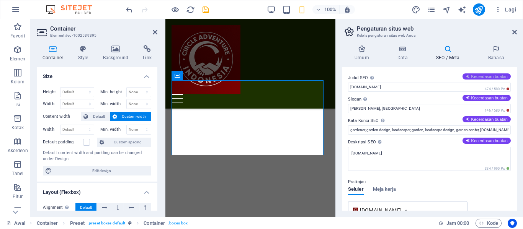
click at [481, 73] on button "Kecerdasan buatan" at bounding box center [486, 76] width 48 height 6
click at [457, 87] on input "[DOMAIN_NAME]" at bounding box center [429, 87] width 163 height 9
type input "S"
click at [493, 75] on font "Kecerdasan buatan" at bounding box center [489, 76] width 36 height 5
type input "[PERSON_NAME] Lawn & Garden Care"
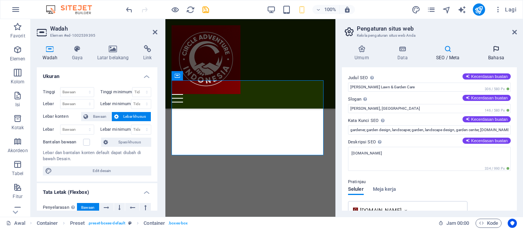
click at [497, 55] on font "Bahasa" at bounding box center [496, 57] width 16 height 5
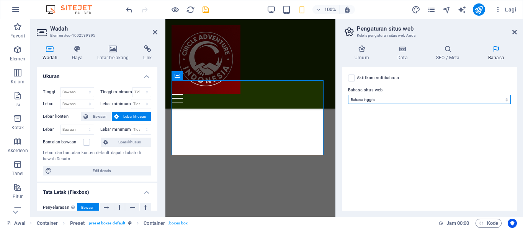
click at [506, 99] on select "Bahasa Abkhazia Jauh Afrikanas Akan bahasa Albania Bahasa Amharik Arab [GEOGRAP…" at bounding box center [429, 99] width 163 height 9
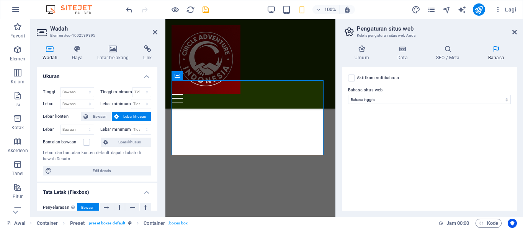
drag, startPoint x: 510, startPoint y: 88, endPoint x: 508, endPoint y: 85, distance: 4.4
click at [510, 85] on div "Aktifkan multibahasa Untuk menonaktifkan multibahasa, hapus semua bahasa hingga…" at bounding box center [429, 138] width 175 height 143
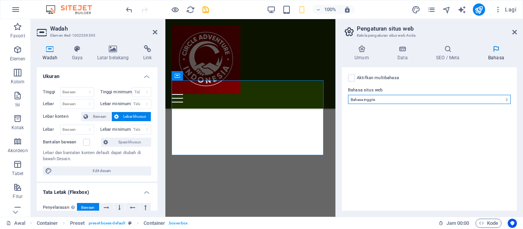
click at [508, 99] on select "Bahasa Abkhazia Jauh Afrikanas Akan bahasa Albania Bahasa Amharik Arab [GEOGRAP…" at bounding box center [429, 99] width 163 height 9
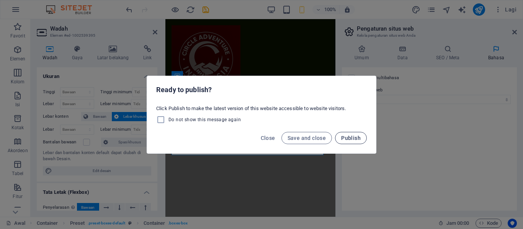
click at [358, 138] on span "Publish" at bounding box center [351, 138] width 20 height 6
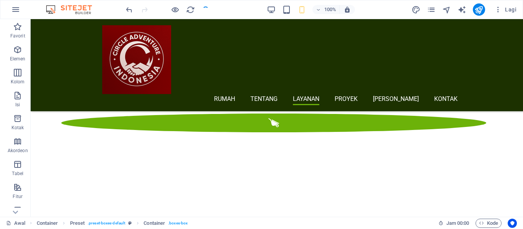
checkbox input "false"
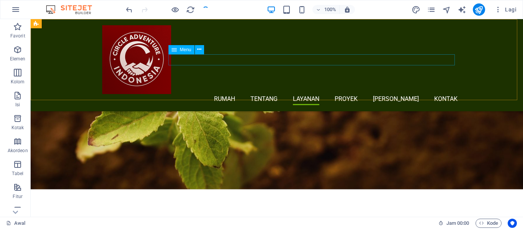
click at [254, 94] on nav "Rumah Tentang Layanan Proyek Tim Kontak" at bounding box center [279, 99] width 355 height 11
